Goal: Find specific page/section: Find specific page/section

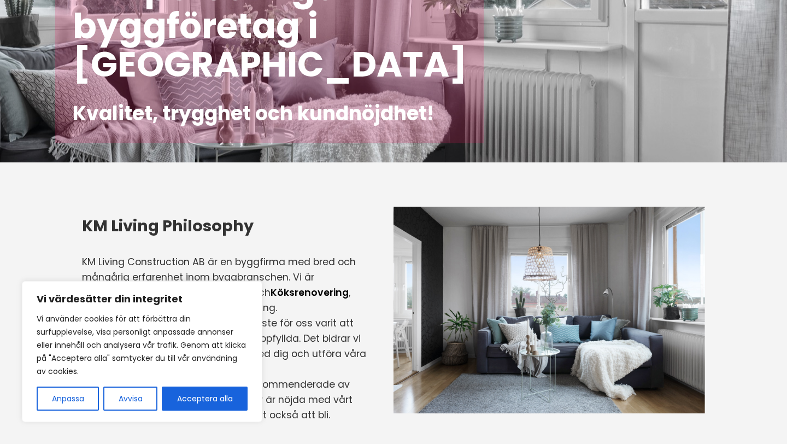
scroll to position [162, 0]
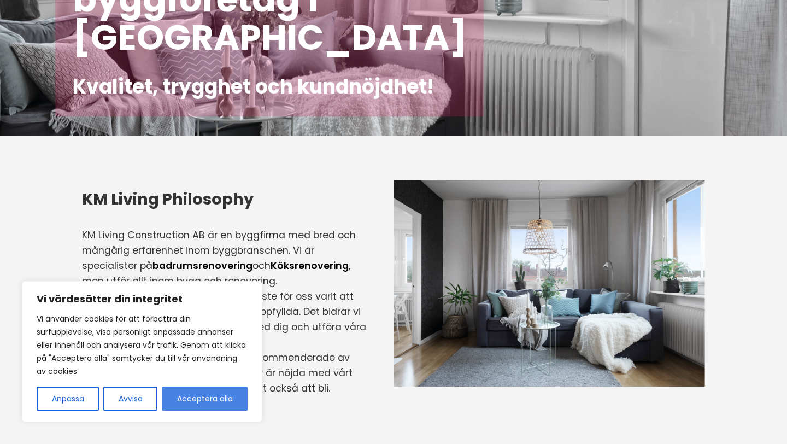
click at [186, 402] on button "Acceptera alla" at bounding box center [205, 398] width 86 height 24
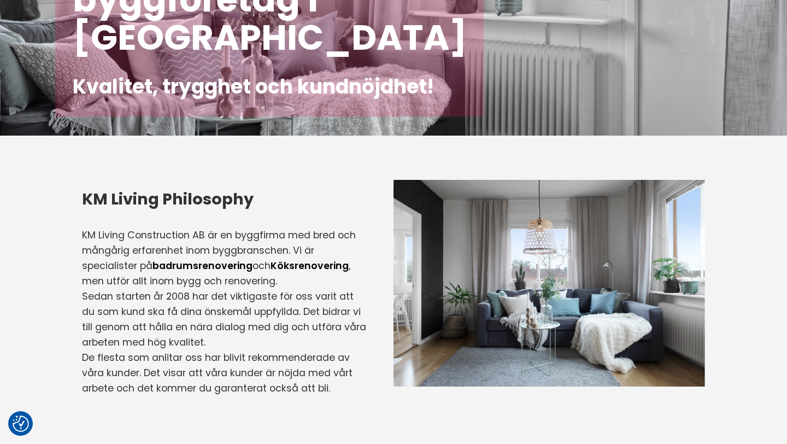
checkbox input "true"
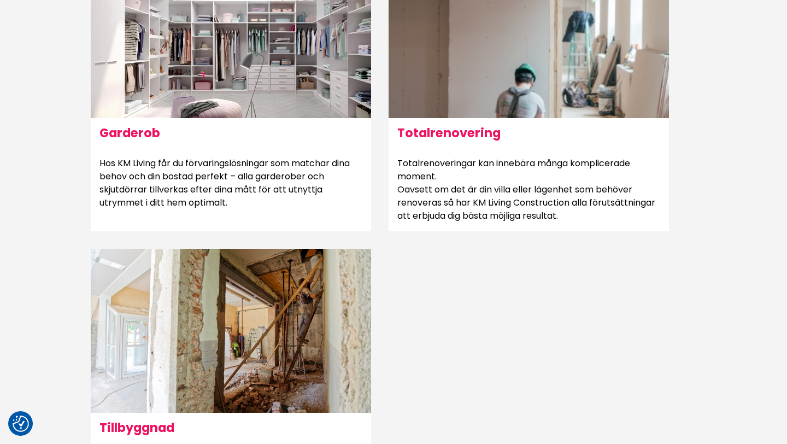
scroll to position [1005, 0]
click at [128, 130] on h6 "Garderob" at bounding box center [231, 131] width 280 height 29
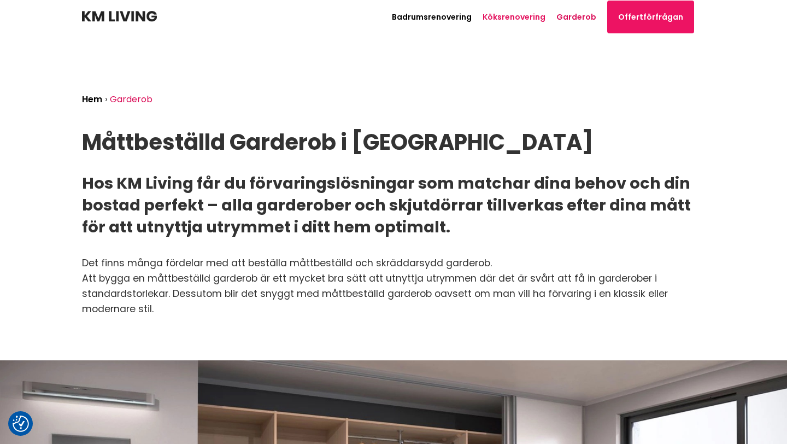
click at [501, 20] on link "Köksrenovering" at bounding box center [513, 16] width 63 height 11
